Goal: Information Seeking & Learning: Learn about a topic

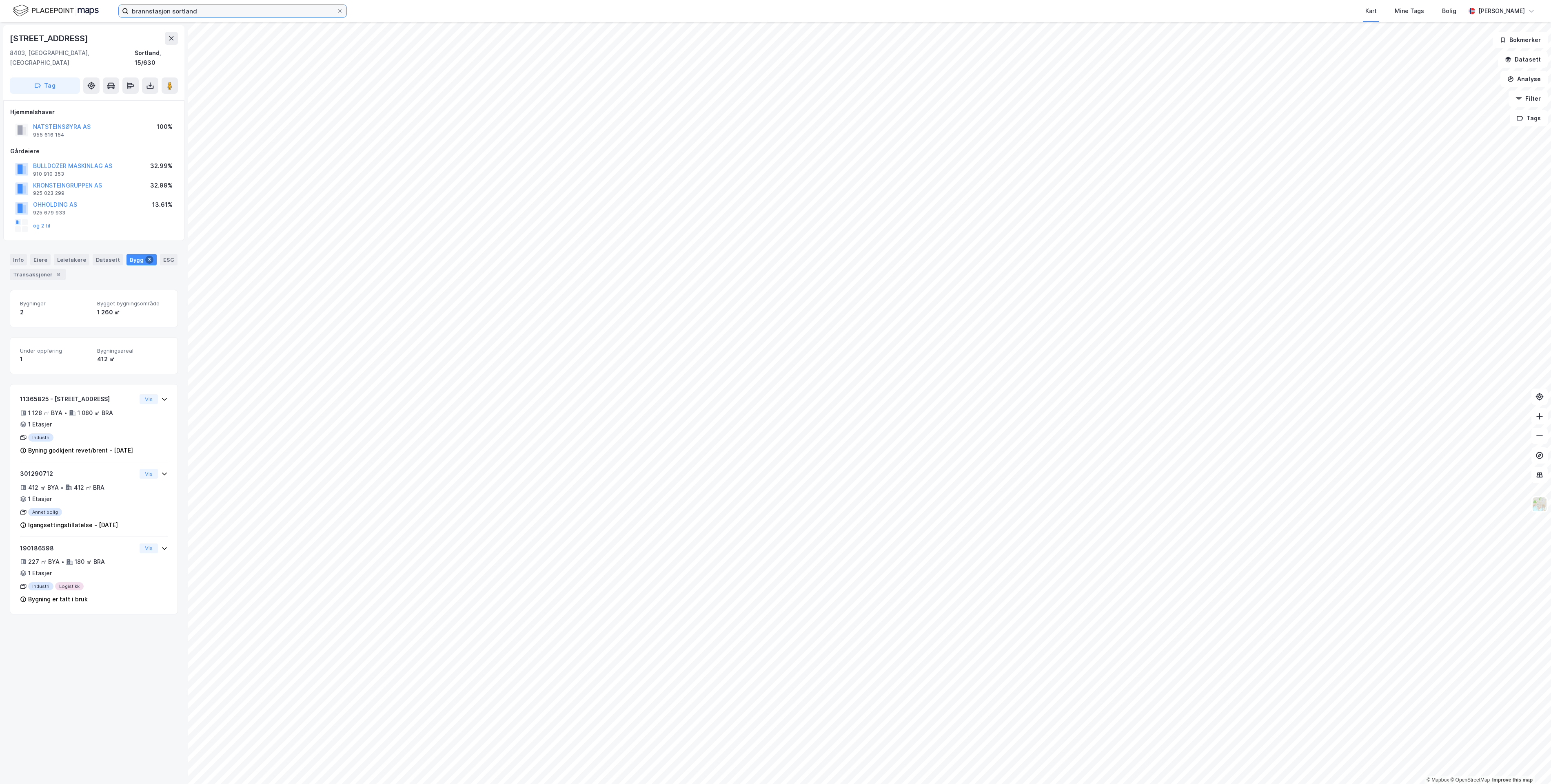
drag, startPoint x: 263, startPoint y: 12, endPoint x: 0, endPoint y: 22, distance: 263.2
click at [0, 21] on html "brannstasjon sortland Kart Mine Tags Bolig [PERSON_NAME] © Mapbox © OpenStreetM…" at bounding box center [775, 392] width 1551 height 784
paste input "Àjastealli 2"
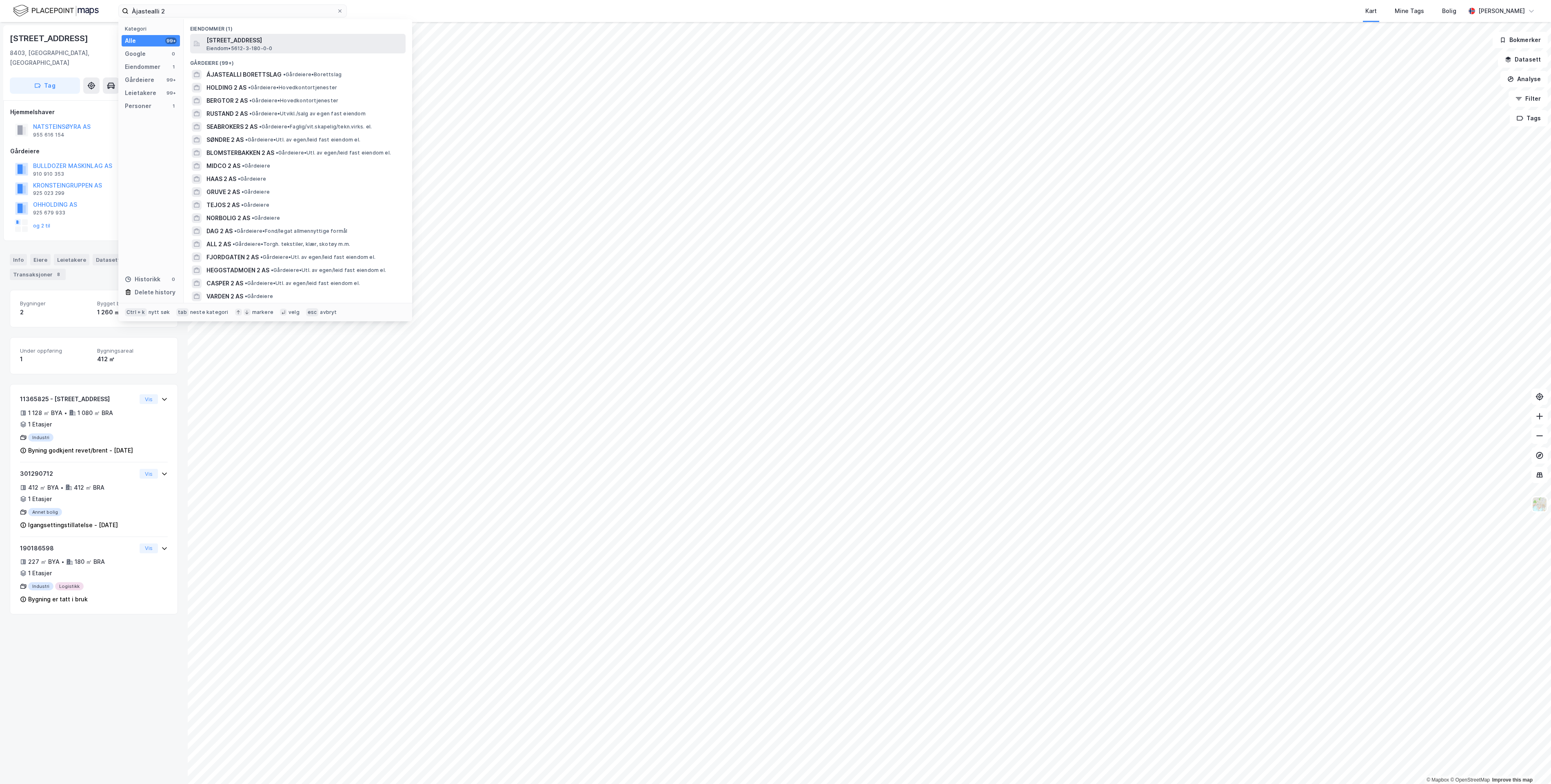
click at [309, 41] on span "[STREET_ADDRESS]" at bounding box center [304, 40] width 196 height 10
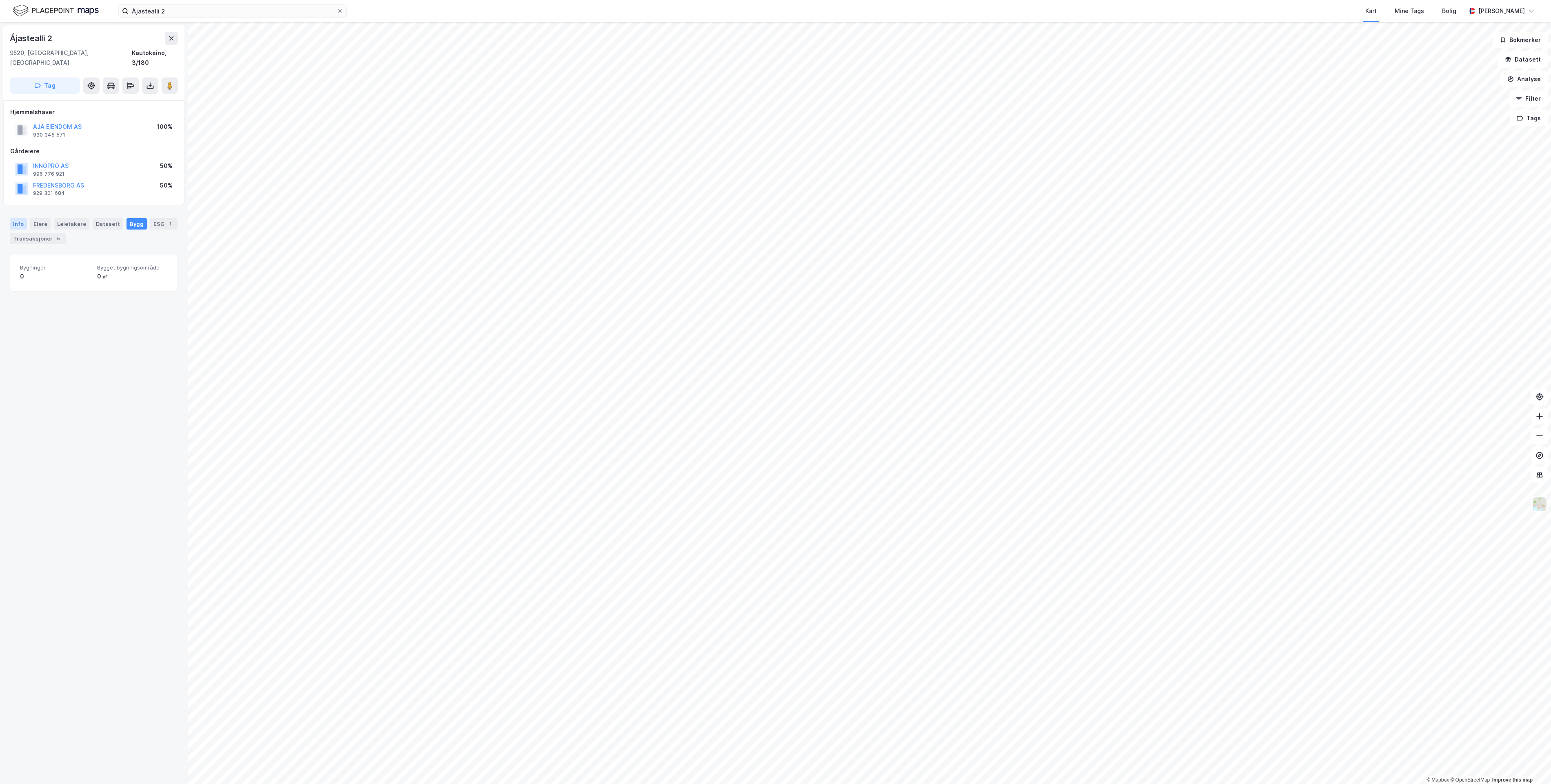
click at [21, 218] on div "Info" at bounding box center [18, 223] width 18 height 11
click at [131, 218] on div "Bygg" at bounding box center [137, 223] width 20 height 11
click at [66, 233] on div "Transaksjoner 5" at bounding box center [38, 238] width 56 height 11
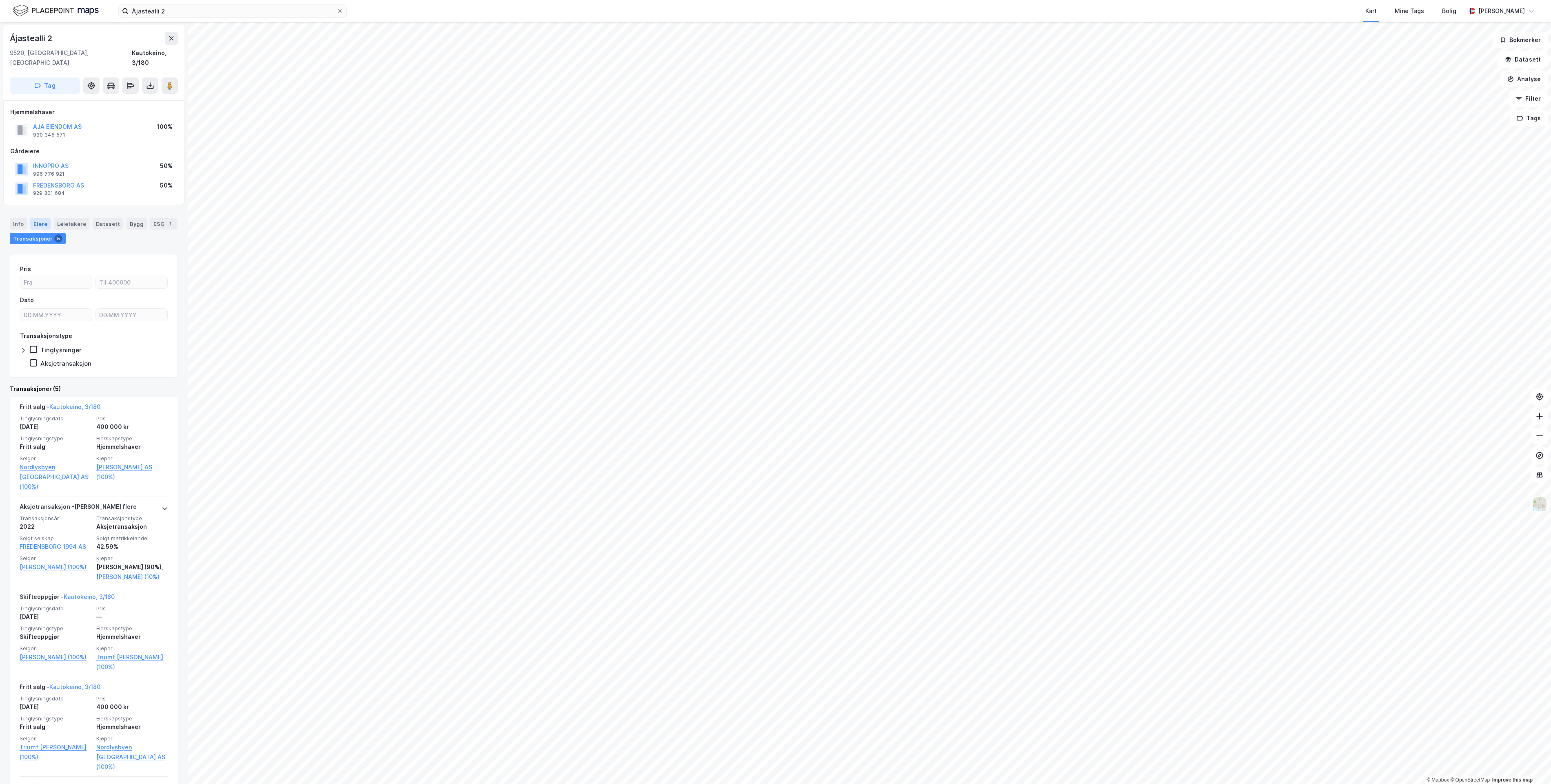
click at [41, 218] on div "Eiere" at bounding box center [41, 223] width 20 height 11
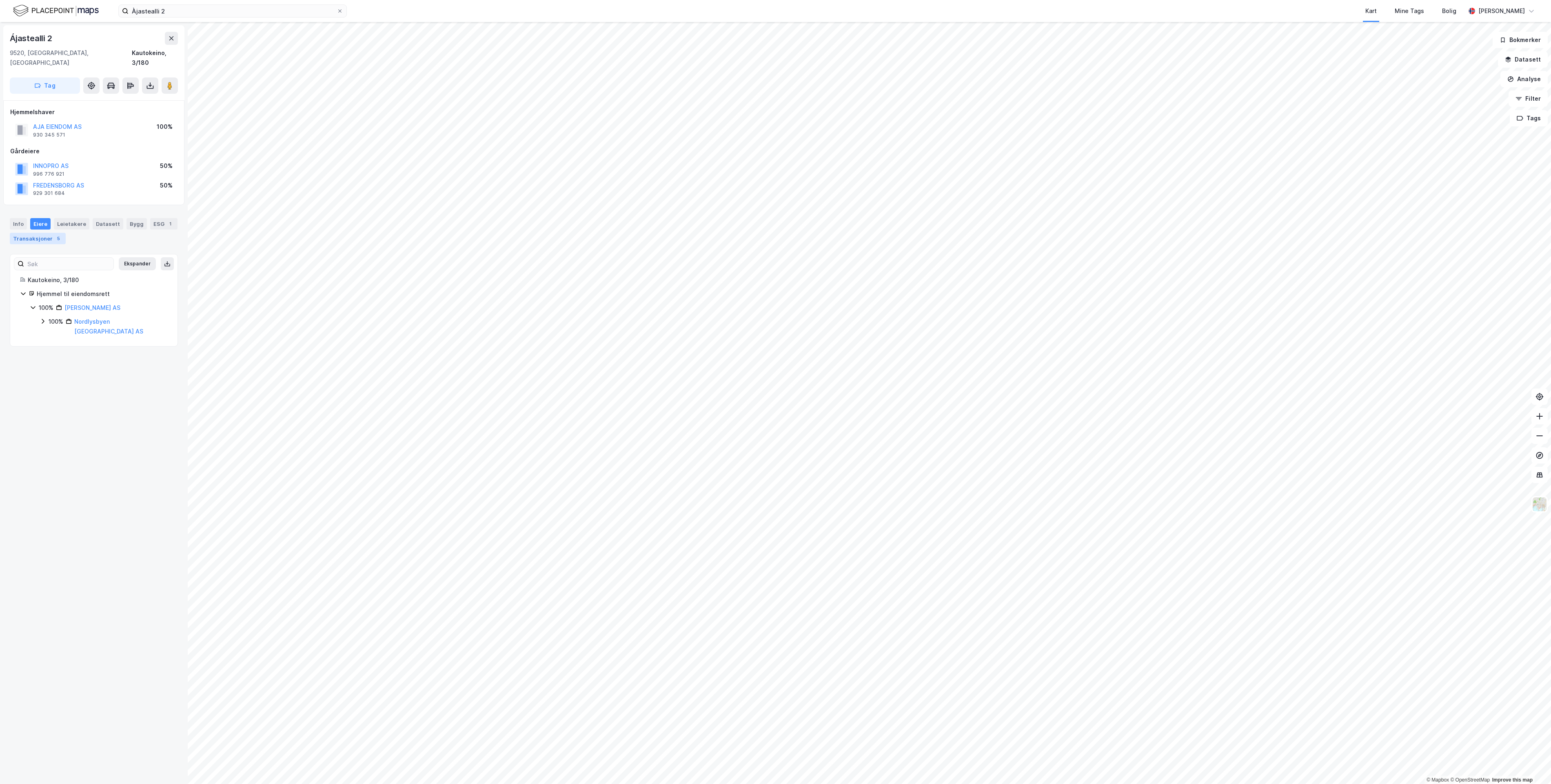
click at [56, 233] on div "Transaksjoner 5" at bounding box center [38, 238] width 56 height 11
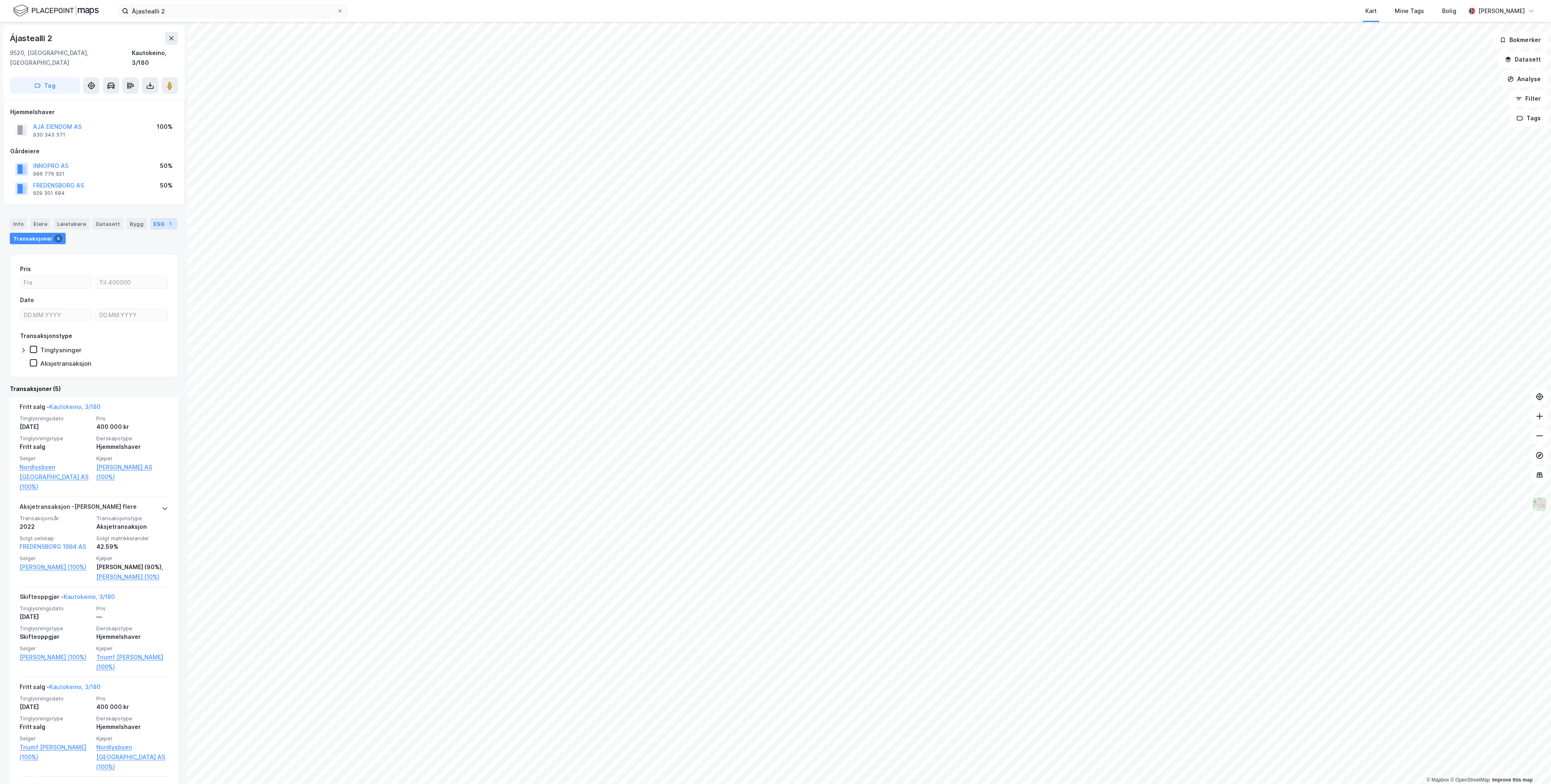
click at [151, 224] on div "ESG 1" at bounding box center [164, 223] width 28 height 11
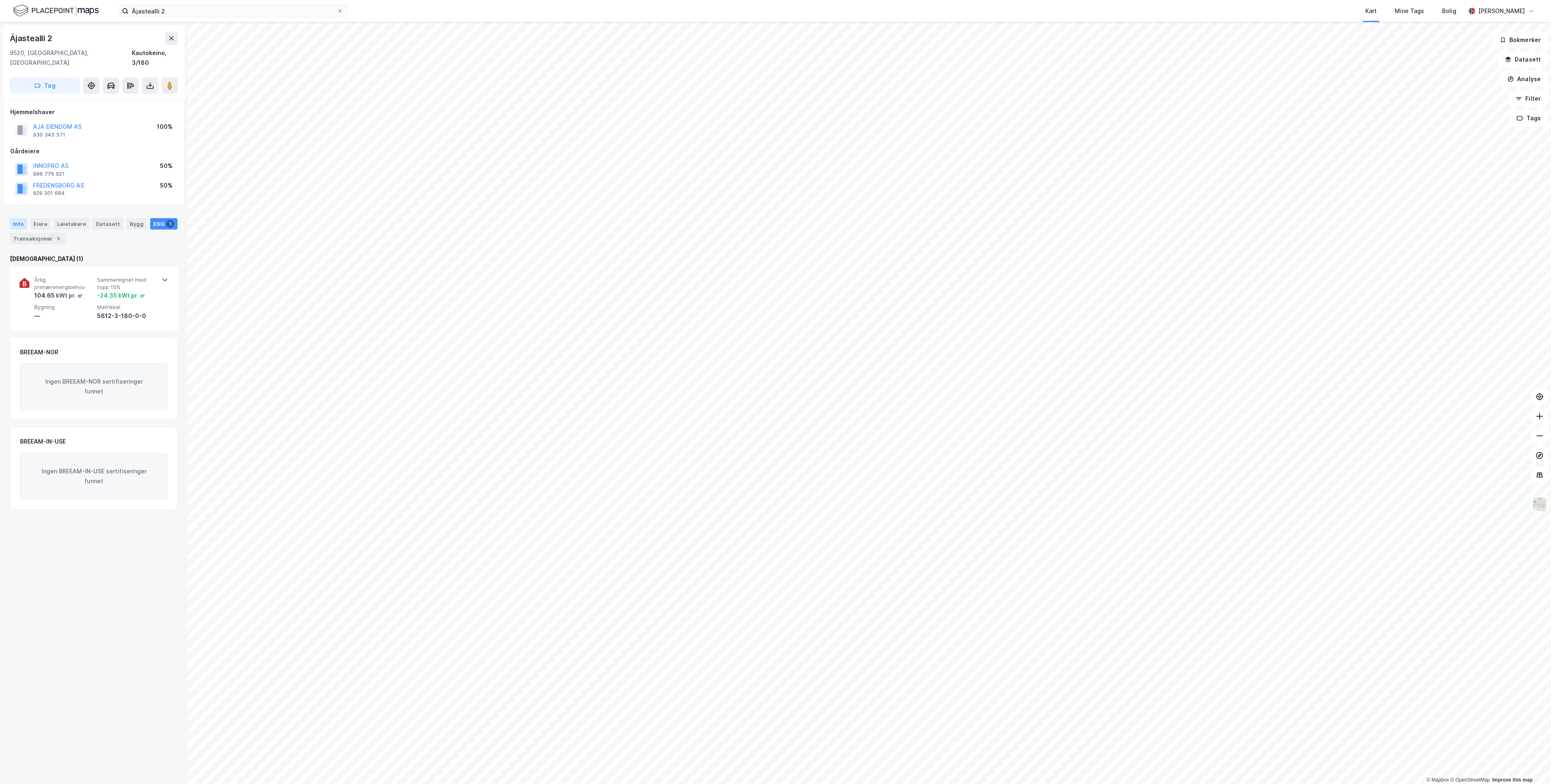
click at [21, 218] on div "Info" at bounding box center [18, 223] width 18 height 11
click at [127, 218] on div "Bygg" at bounding box center [137, 223] width 20 height 11
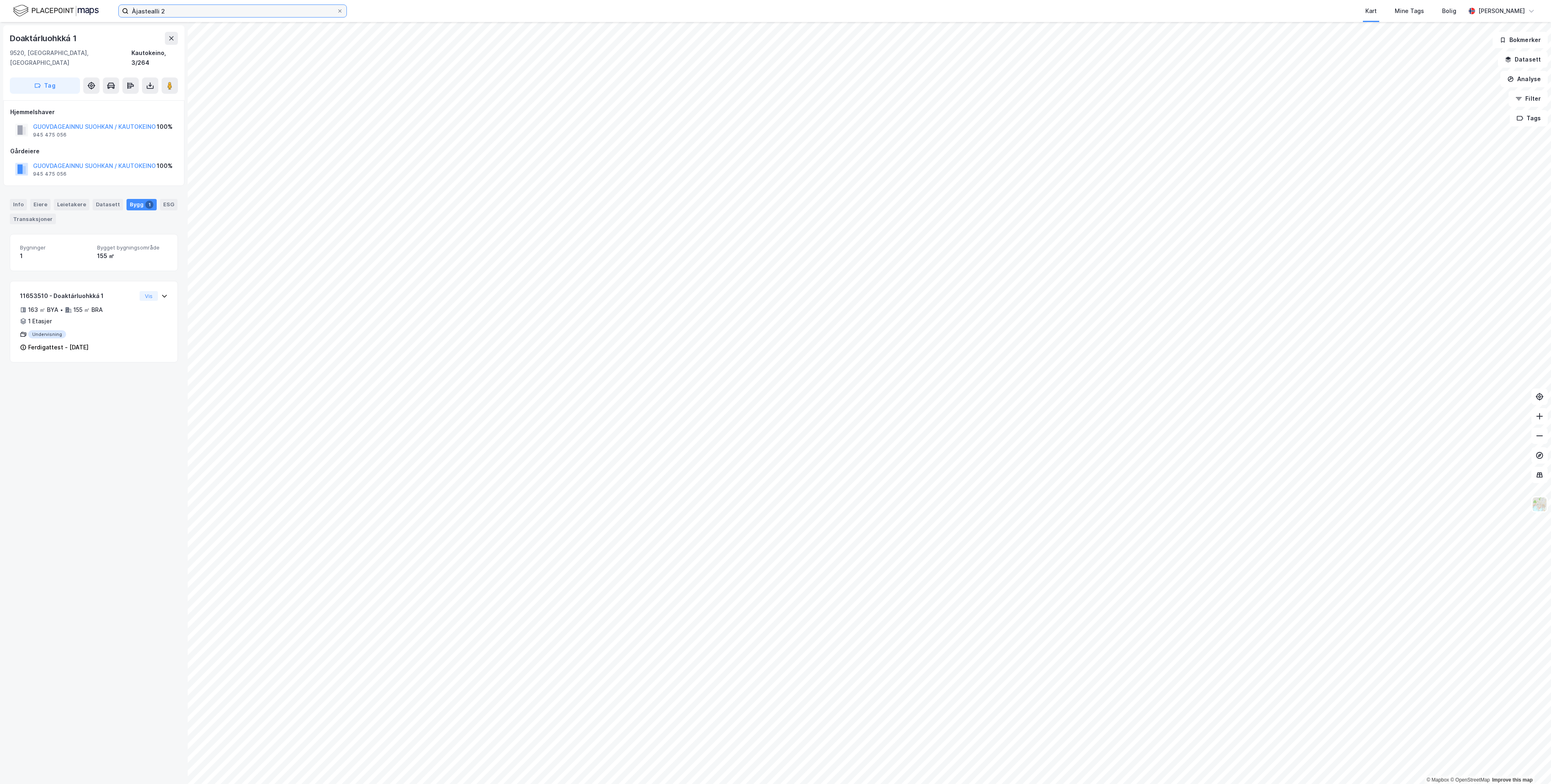
click at [180, 11] on input "Àjastealli 2" at bounding box center [232, 10] width 208 height 12
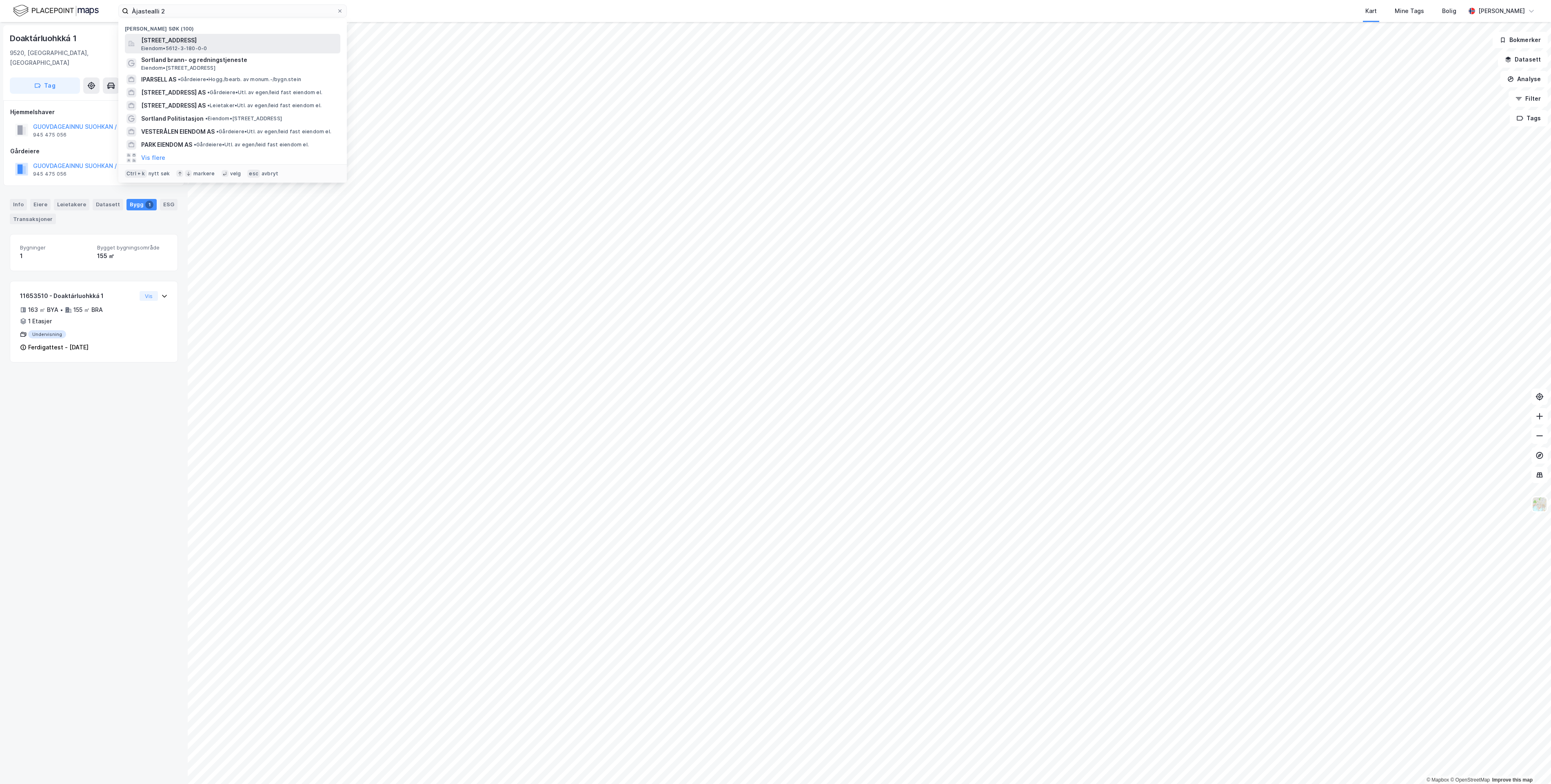
click at [207, 41] on span "[STREET_ADDRESS]" at bounding box center [239, 40] width 196 height 10
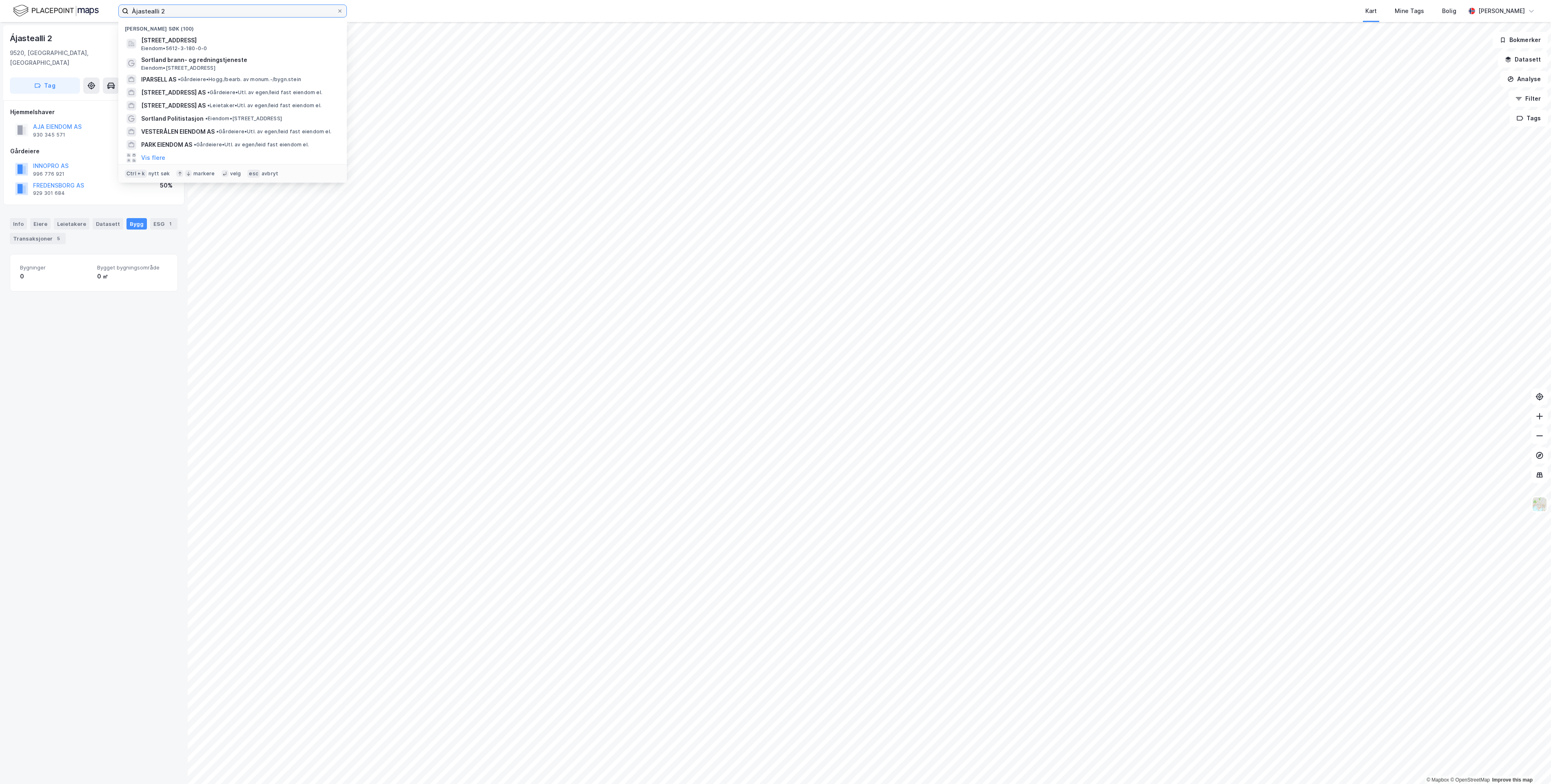
drag, startPoint x: 195, startPoint y: 9, endPoint x: -193, endPoint y: 121, distance: 403.8
click at [0, 121] on html "Àjastealli 2 Nylige søk (100) Ájastealli 2, 9520, [GEOGRAPHIC_DATA], KAUTOKEINO…" at bounding box center [775, 392] width 1551 height 784
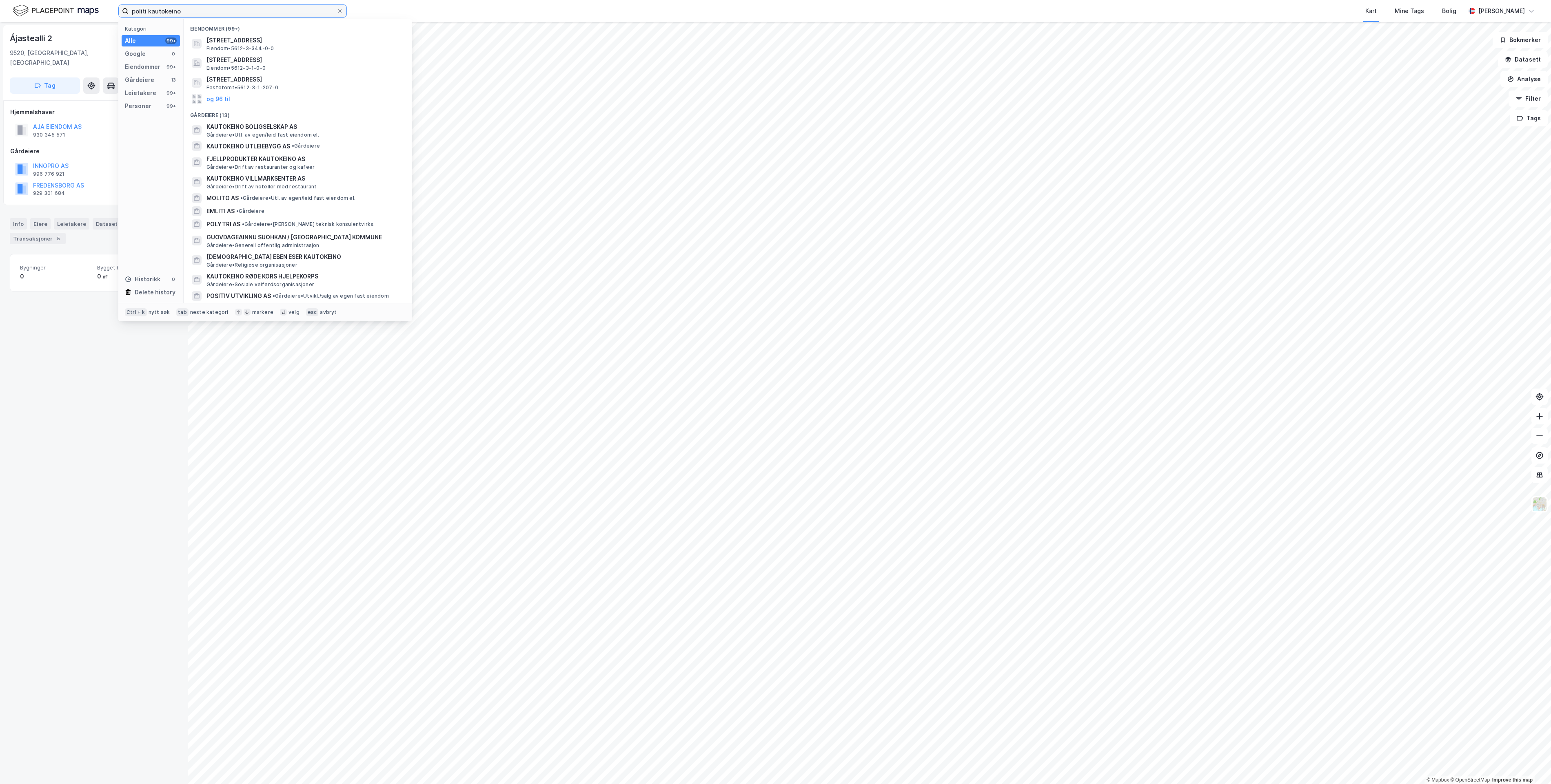
drag, startPoint x: 146, startPoint y: 6, endPoint x: -19, endPoint y: -4, distance: 165.3
click at [0, 0] on html "politi kautokeino Kategori Alle 99+ Google 0 Eiendommer 99+ Gårdeiere 13 Leieta…" at bounding box center [775, 392] width 1551 height 784
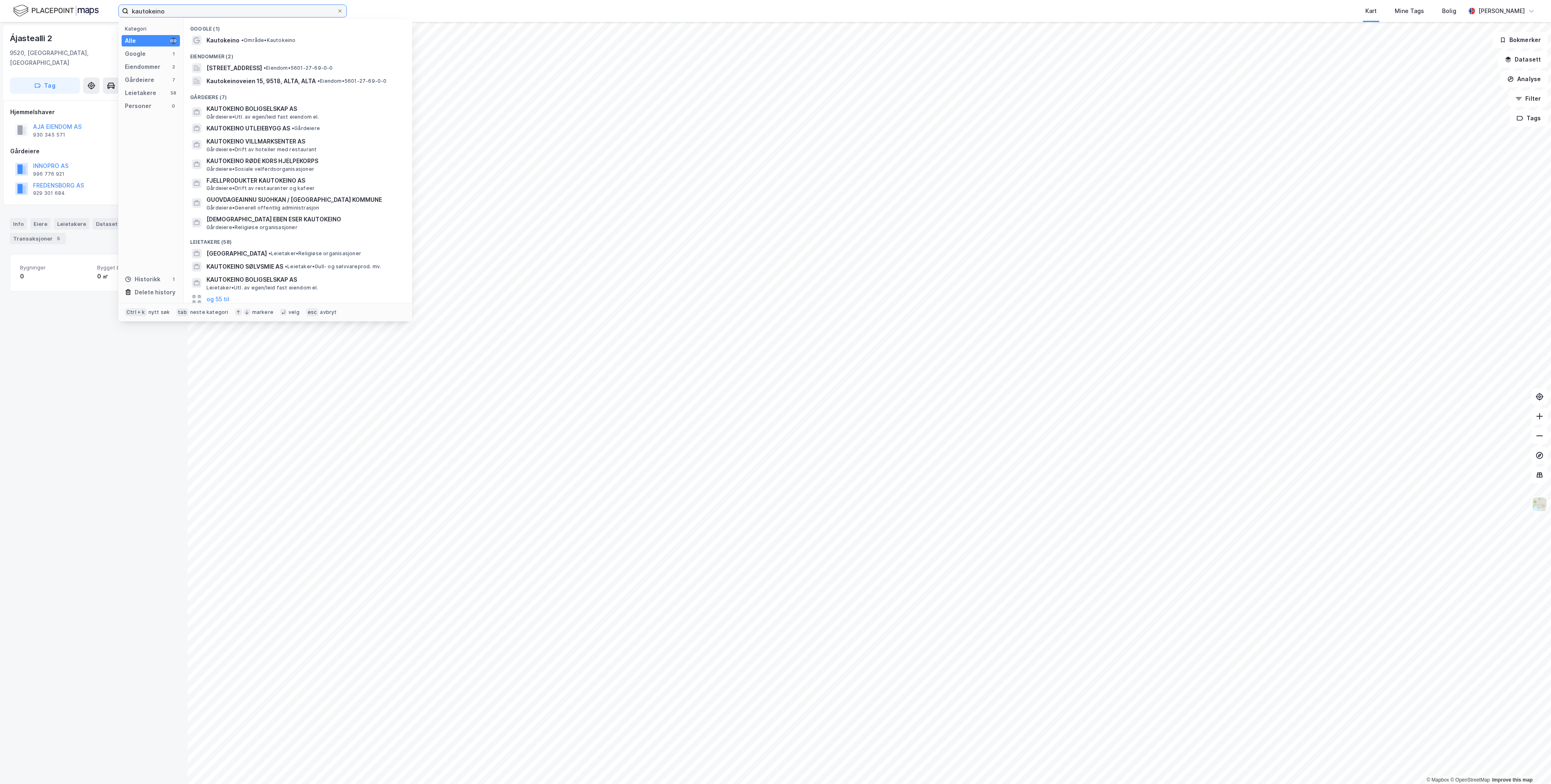
drag, startPoint x: 220, startPoint y: 12, endPoint x: 21, endPoint y: 13, distance: 199.0
click at [19, 13] on div "kautokeino Kategori Alle 69 Google 1 Eiendommer 2 Gårdeiere 7 Leietakere 58 Per…" at bounding box center [775, 11] width 1551 height 22
paste input "Àjastealli 2"
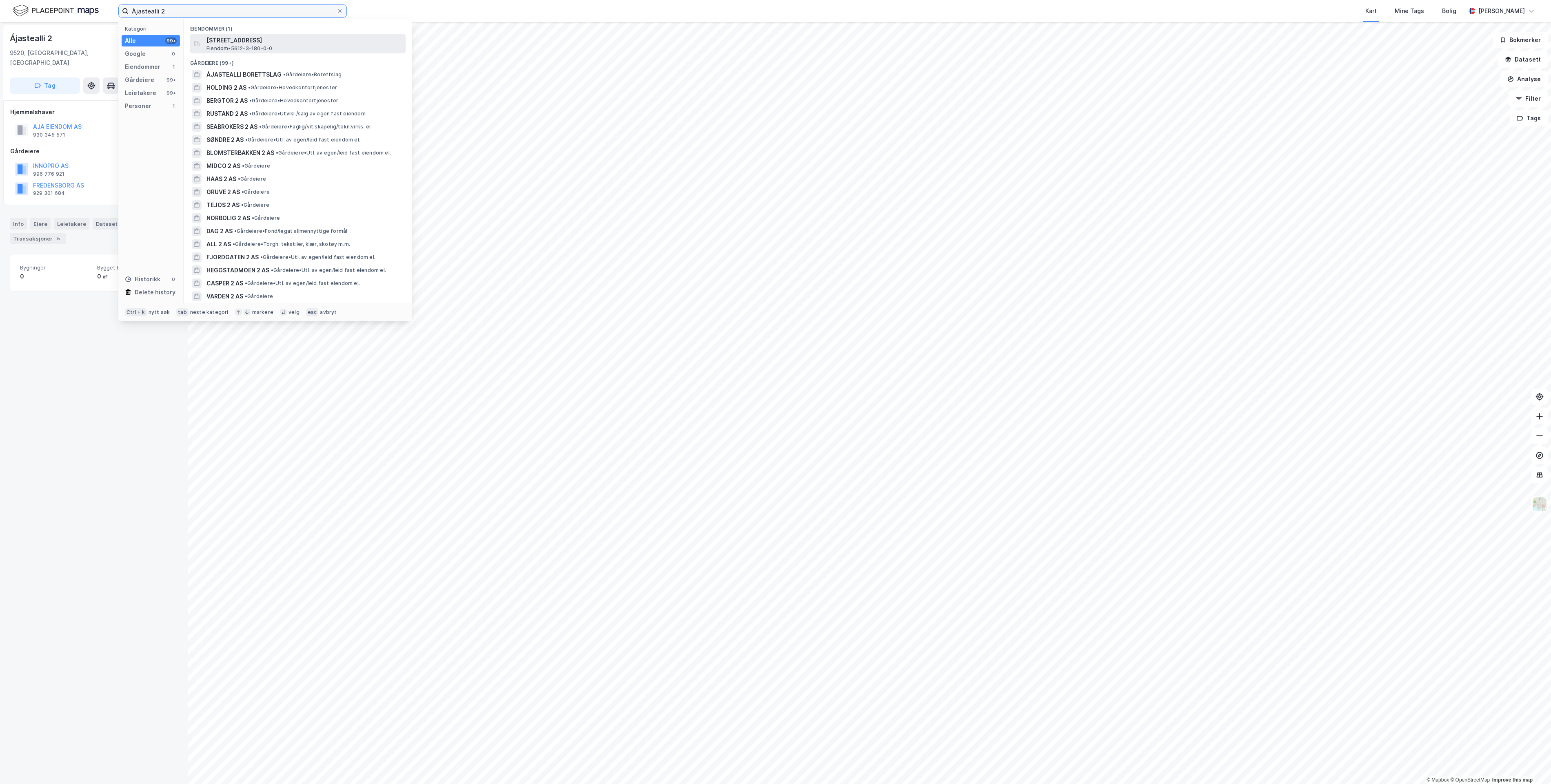
type input "Àjastealli 2"
click at [290, 46] on div "Ájastealli 2, 9520, [GEOGRAPHIC_DATA], KAUTOKEINO Eiendom • 5612-3-180-0-0" at bounding box center [305, 43] width 198 height 17
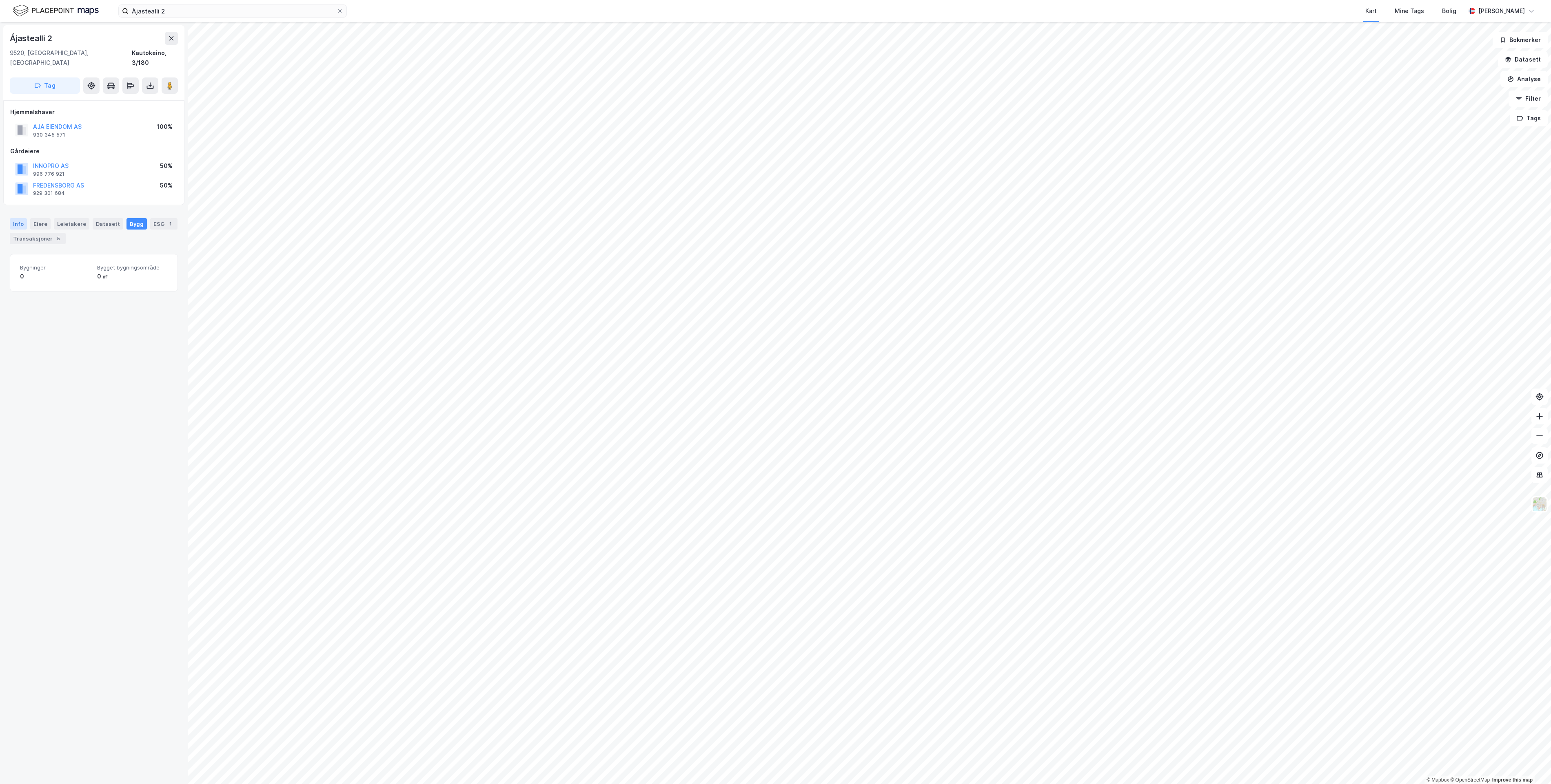
click at [11, 218] on div "Info" at bounding box center [18, 223] width 18 height 11
